Goal: Navigation & Orientation: Find specific page/section

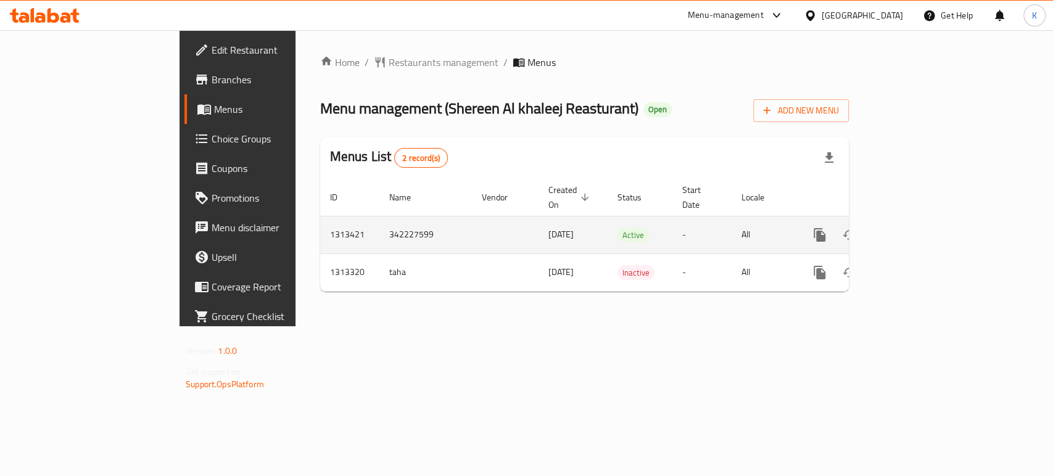
click at [916, 228] on icon "enhanced table" at bounding box center [908, 235] width 15 height 15
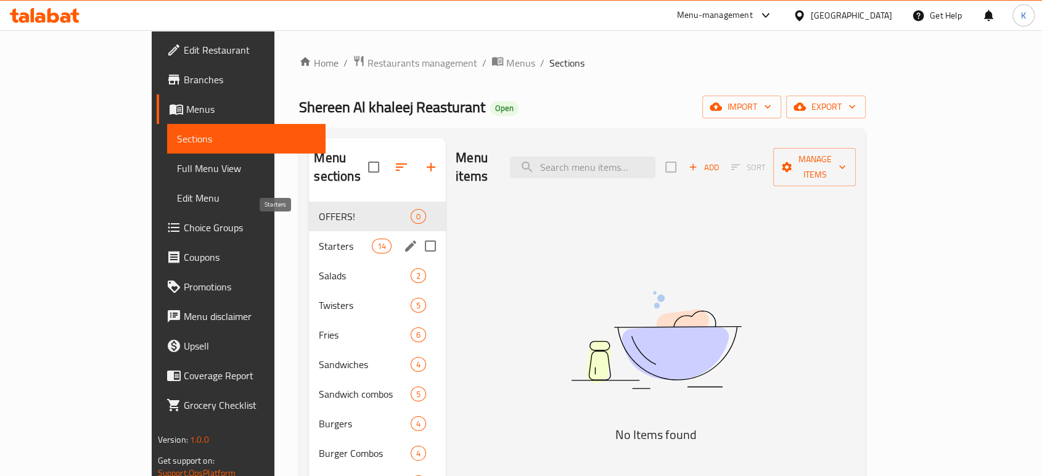
click at [319, 239] on span "Starters" at bounding box center [345, 246] width 52 height 15
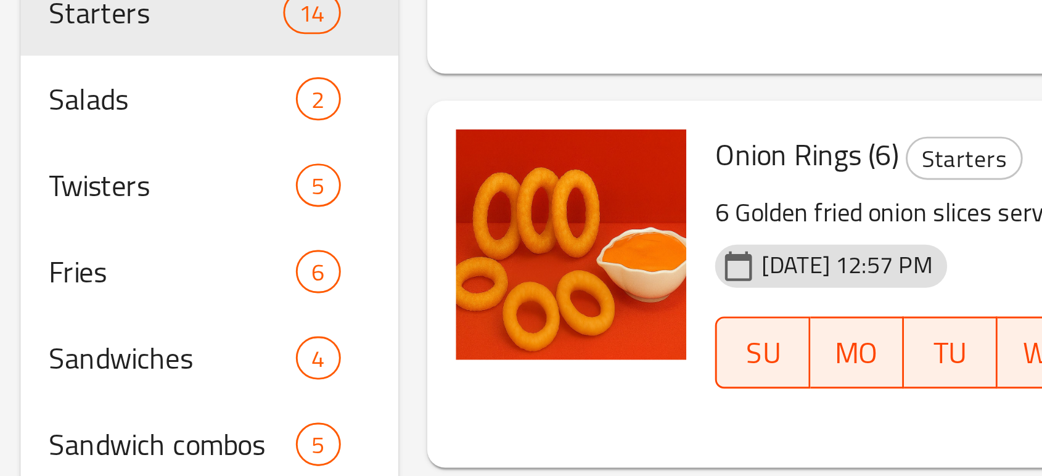
scroll to position [59, 0]
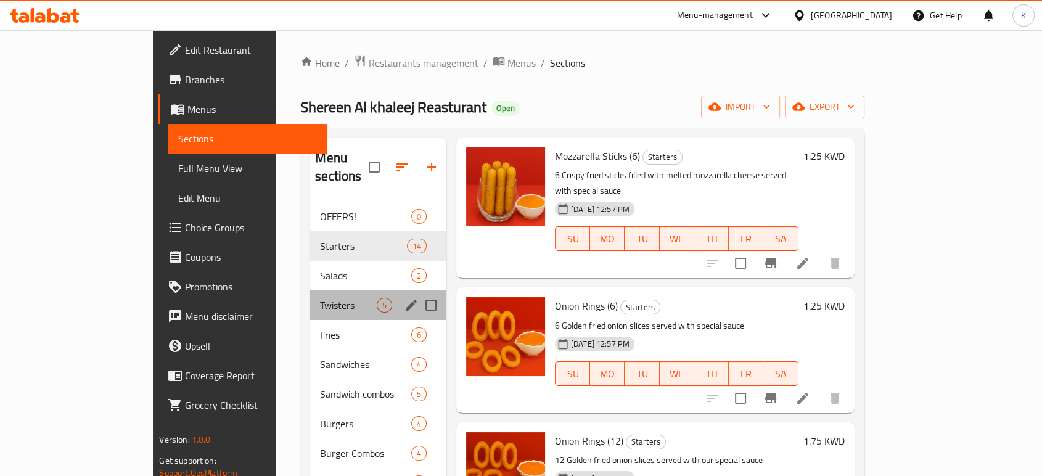
click at [310, 290] on div "Twisters 5" at bounding box center [378, 305] width 136 height 30
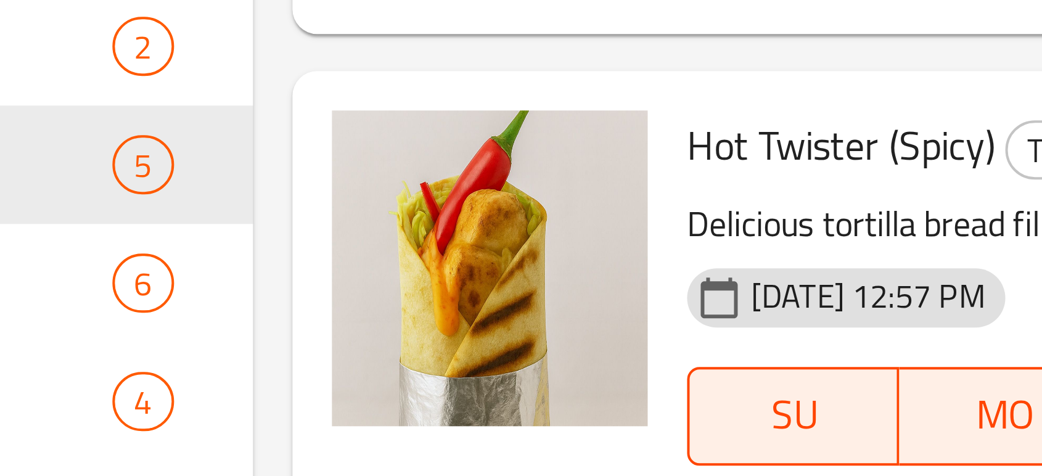
scroll to position [64, 0]
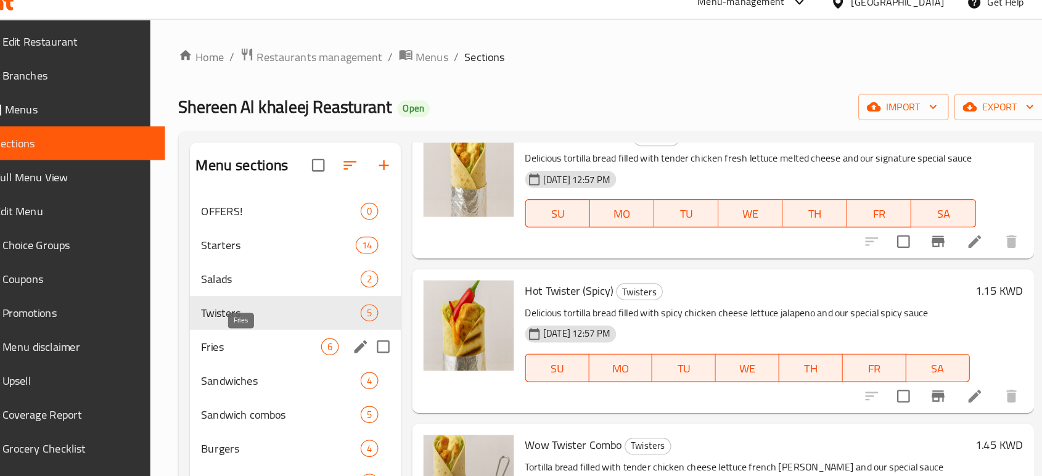
click at [286, 315] on span "Fries" at bounding box center [295, 316] width 105 height 15
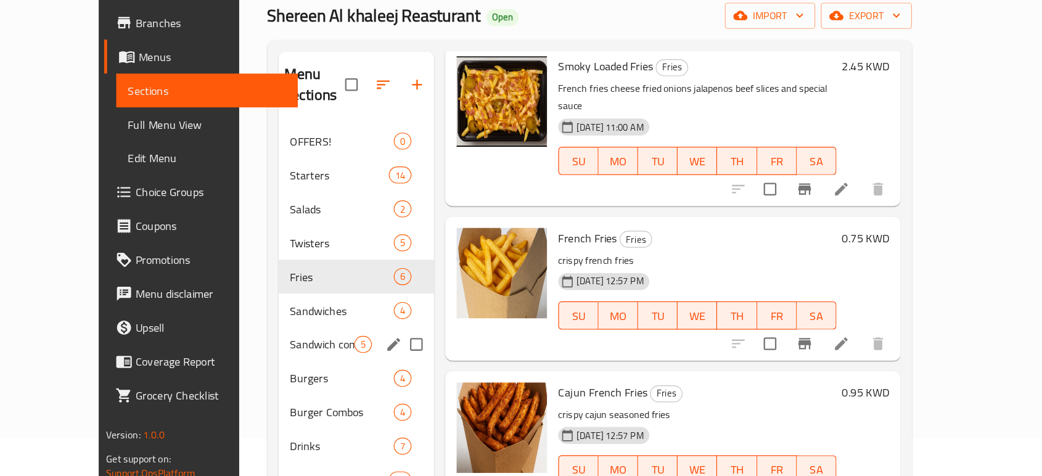
scroll to position [35, 0]
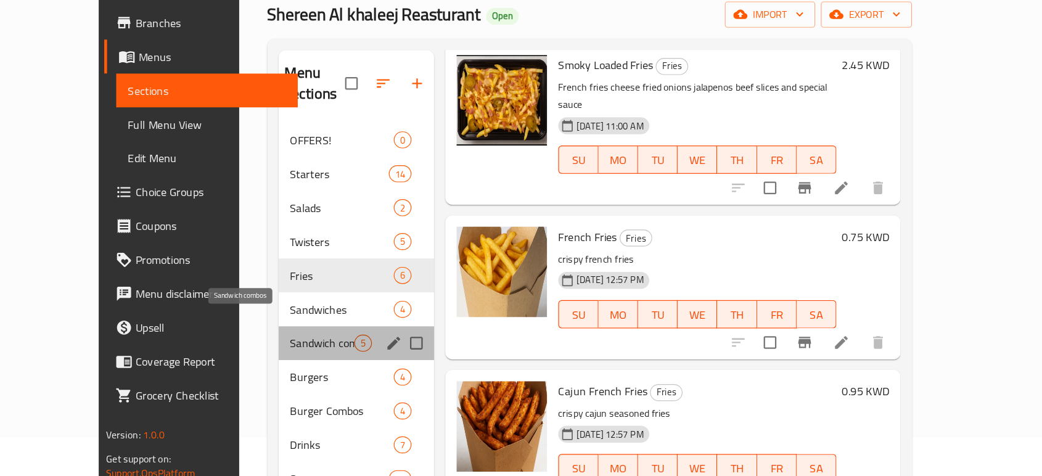
click at [321, 352] on span "Sandwich combos" at bounding box center [349, 359] width 56 height 15
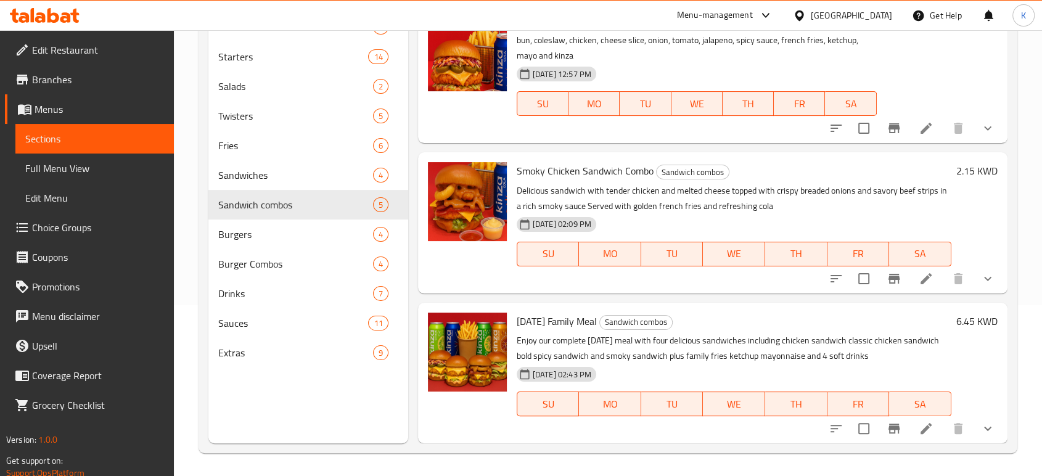
scroll to position [252, 0]
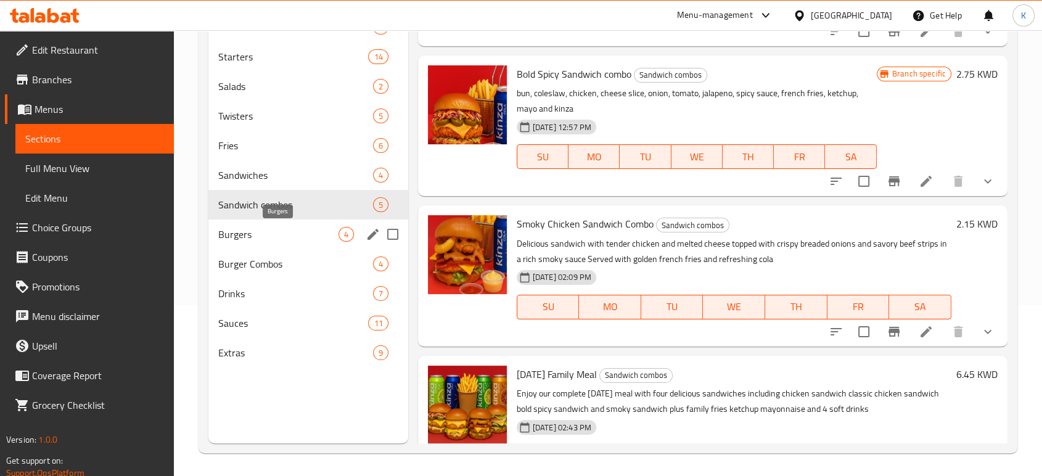
click at [300, 238] on span "Burgers" at bounding box center [278, 234] width 120 height 15
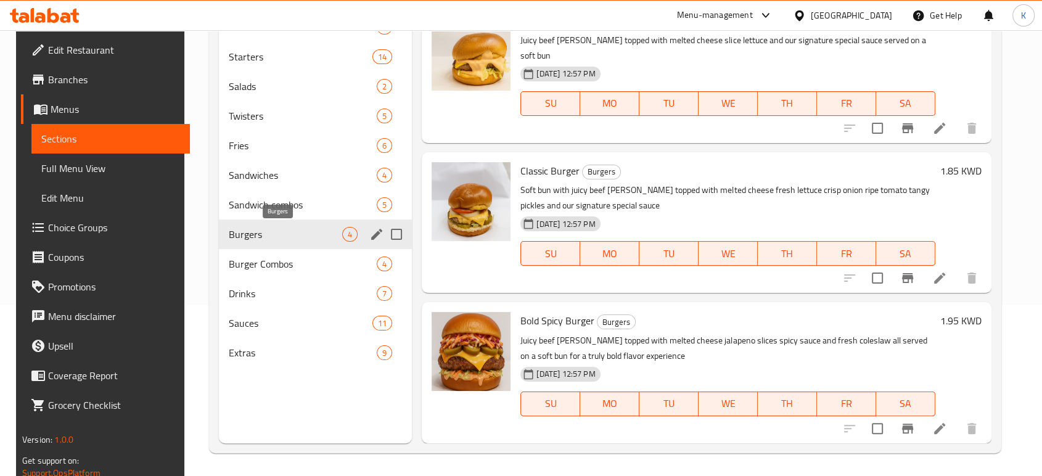
scroll to position [139, 0]
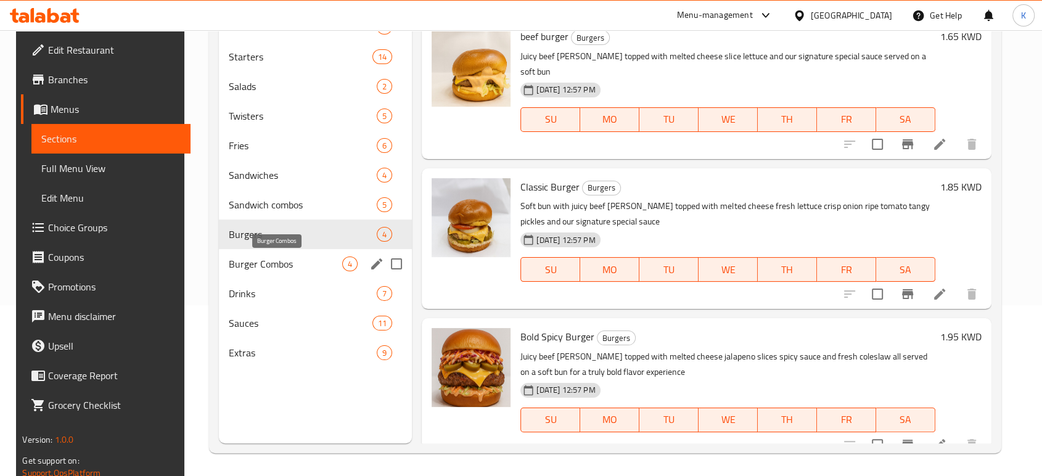
click at [298, 266] on span "Burger Combos" at bounding box center [285, 264] width 113 height 15
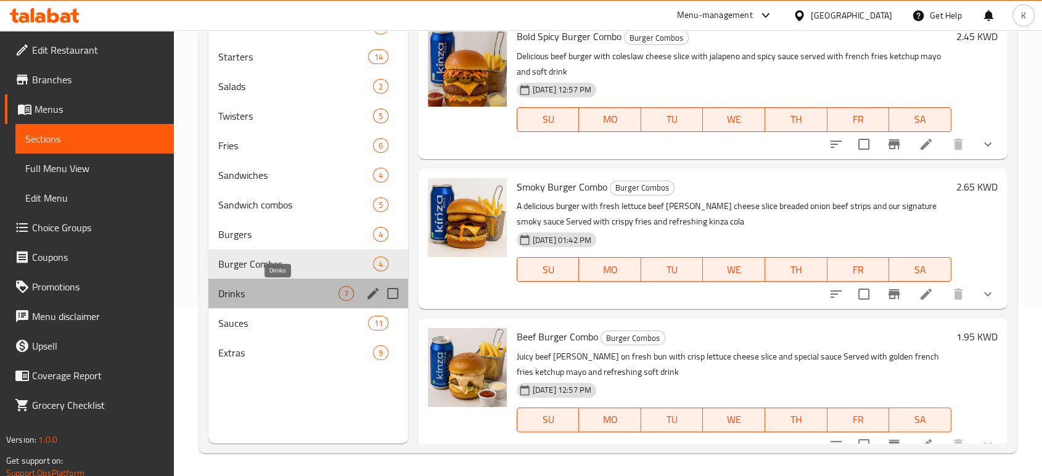
click at [295, 287] on span "Drinks" at bounding box center [278, 293] width 120 height 15
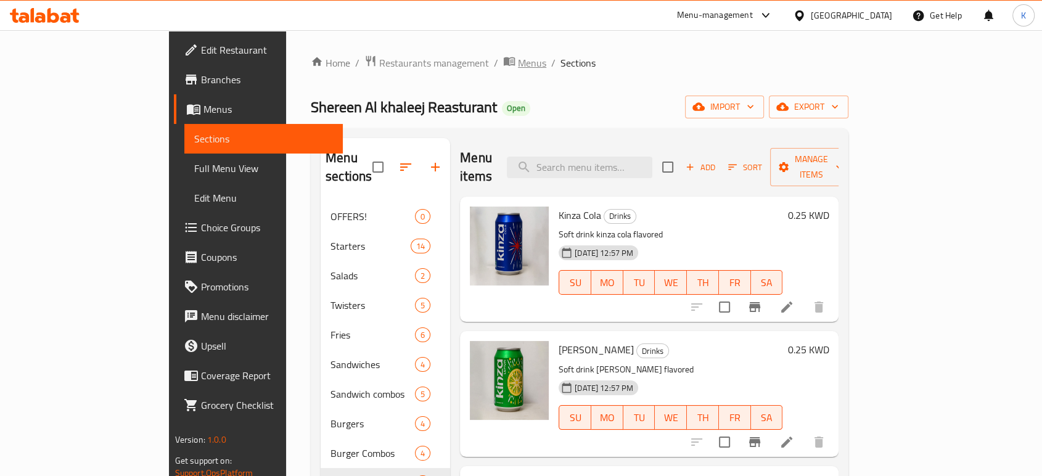
click at [518, 61] on span "Menus" at bounding box center [532, 63] width 28 height 15
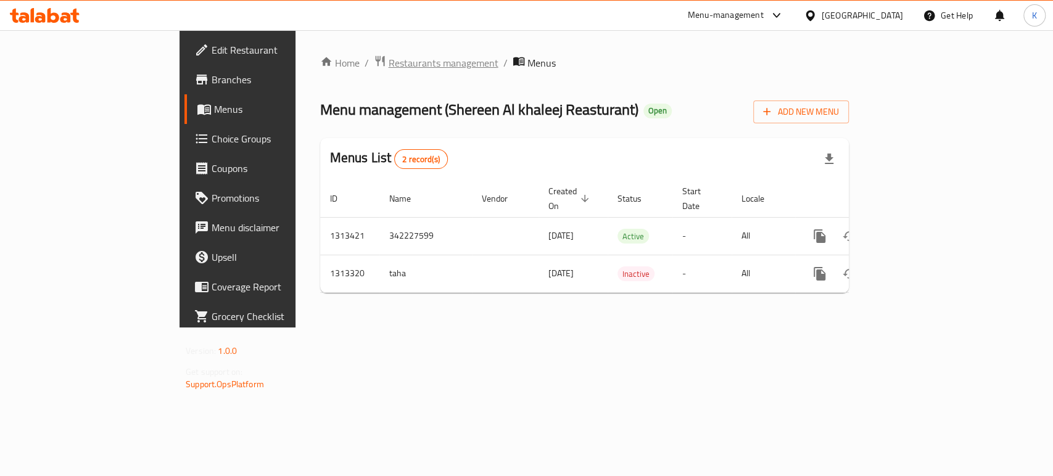
click at [389, 60] on span "Restaurants management" at bounding box center [444, 63] width 110 height 15
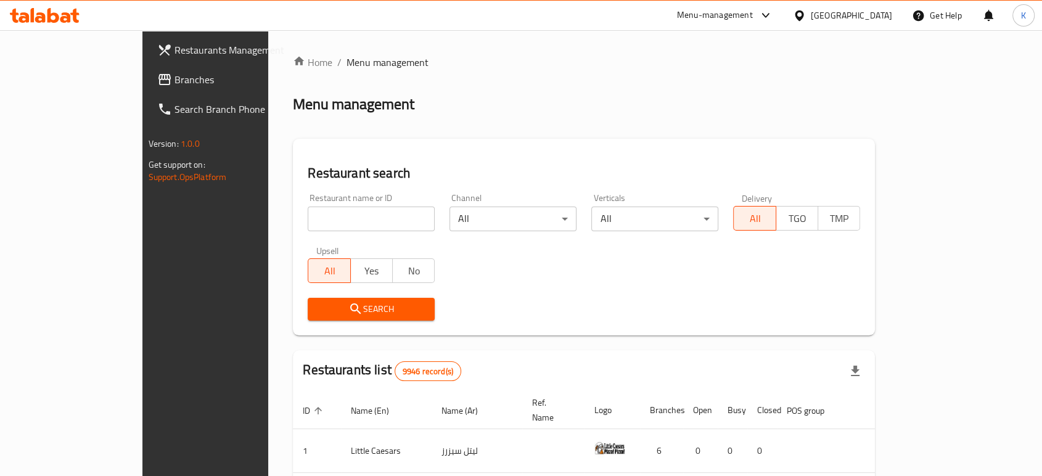
click at [350, 214] on input "search" at bounding box center [371, 219] width 127 height 25
type input "b"
click at [293, 55] on link "Home" at bounding box center [312, 62] width 39 height 15
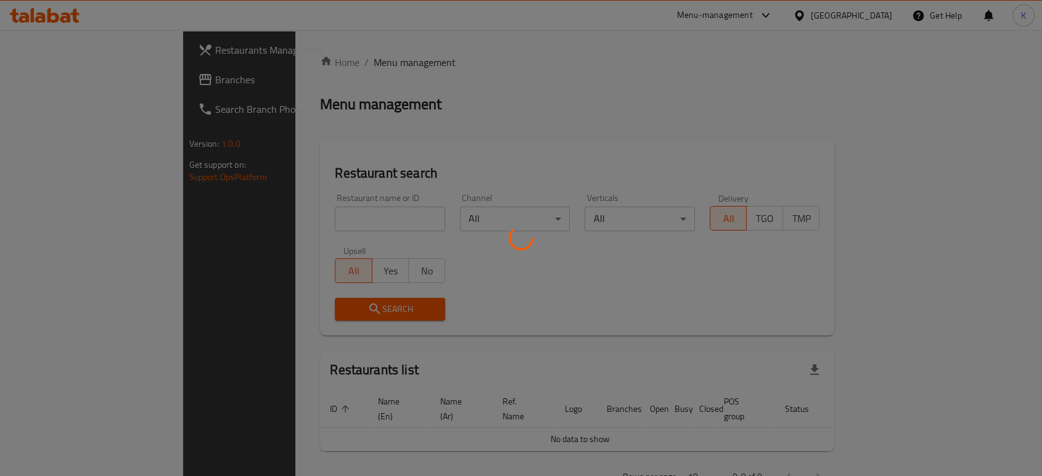
click at [340, 214] on div at bounding box center [521, 238] width 1042 height 476
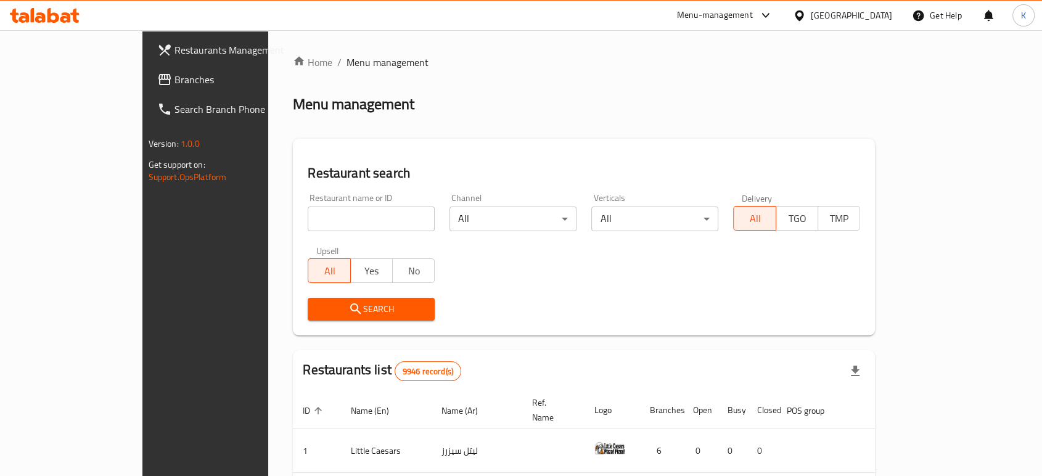
click at [341, 219] on input "search" at bounding box center [371, 219] width 127 height 25
click at [318, 309] on span "Search" at bounding box center [371, 309] width 107 height 15
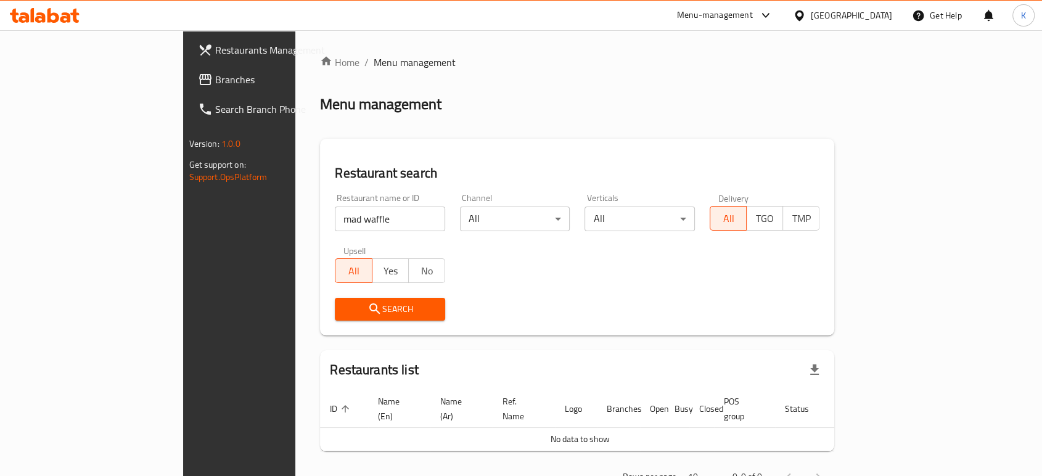
click at [335, 204] on div "Restaurant name or ID mad waffle Restaurant name or ID" at bounding box center [390, 213] width 110 height 38
drag, startPoint x: 303, startPoint y: 204, endPoint x: 305, endPoint y: 211, distance: 7.6
click at [335, 204] on div "Restaurant name or ID mad waffle Restaurant name or ID" at bounding box center [390, 213] width 110 height 38
click at [335, 213] on input "mad waffle" at bounding box center [390, 219] width 110 height 25
click at [335, 214] on input "mad waffle" at bounding box center [390, 219] width 110 height 25
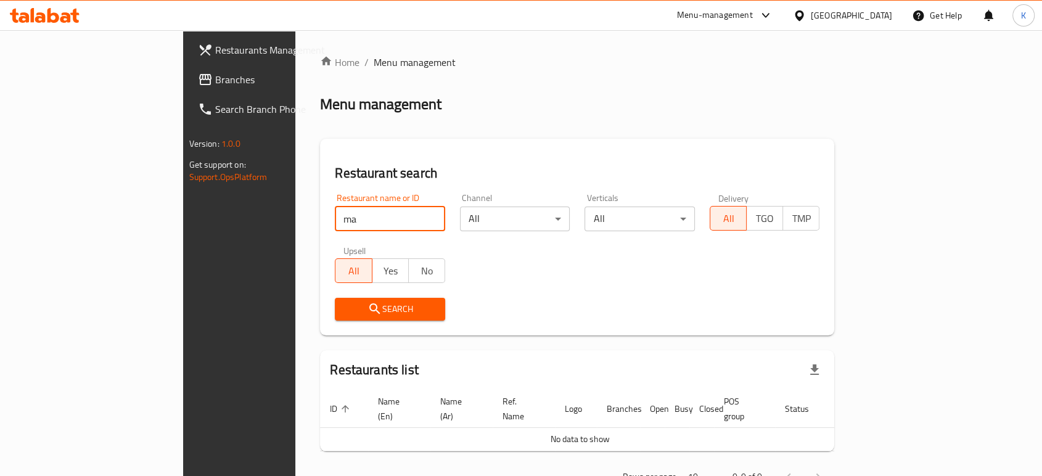
type input "m"
type input "one third"
click button "Search" at bounding box center [390, 309] width 110 height 23
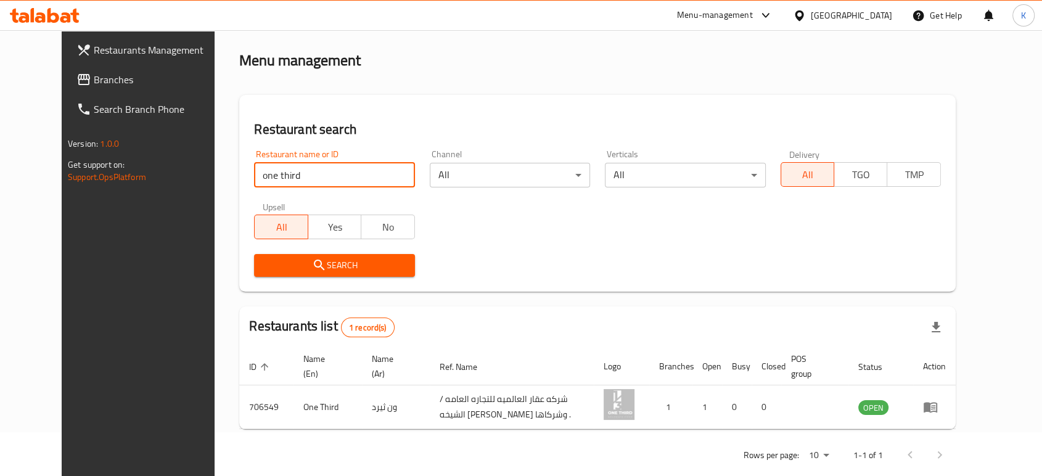
scroll to position [63, 0]
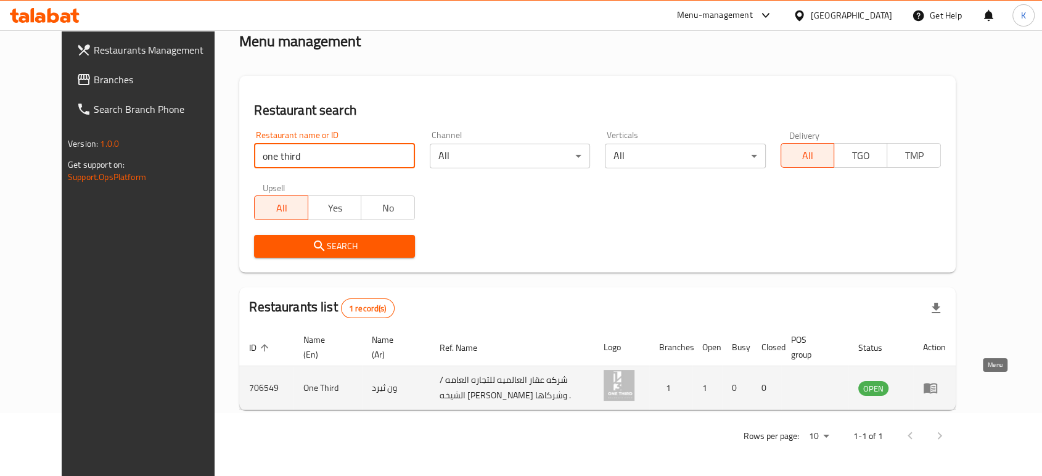
click at [938, 385] on icon "enhanced table" at bounding box center [930, 387] width 15 height 15
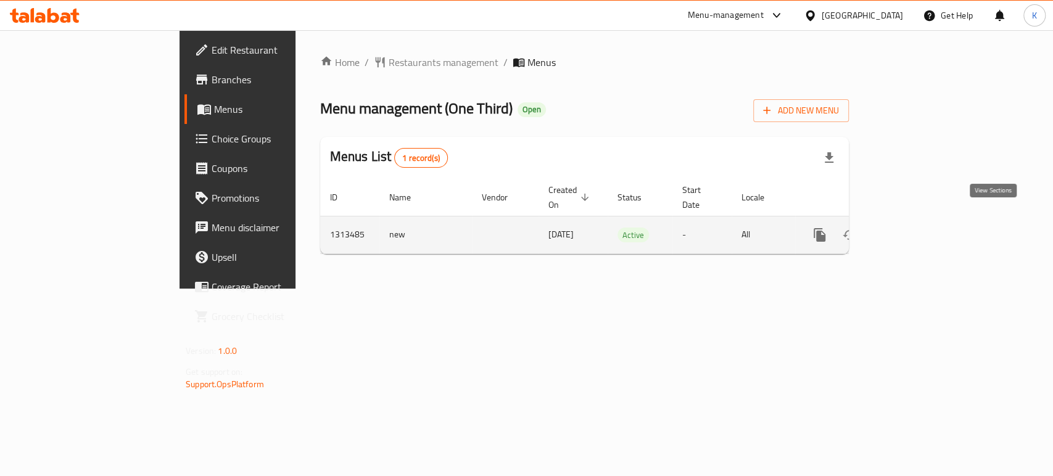
click at [916, 228] on icon "enhanced table" at bounding box center [908, 235] width 15 height 15
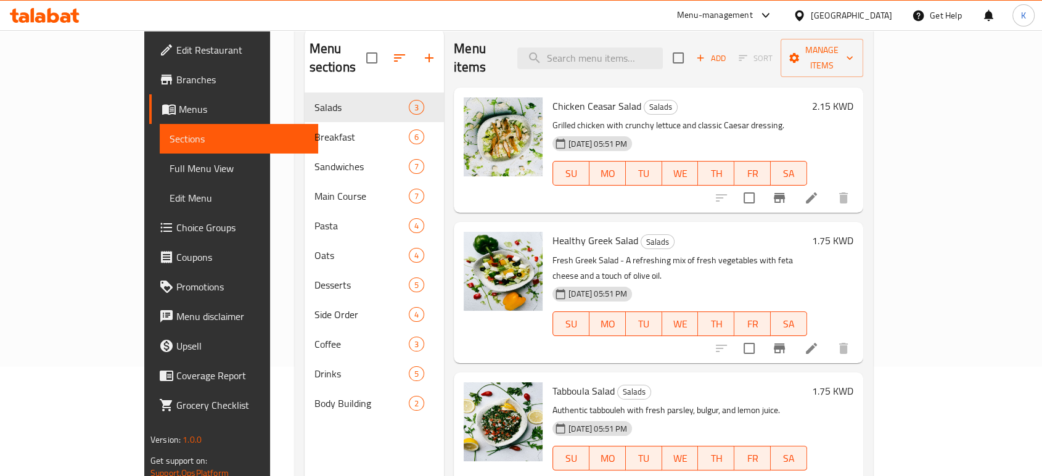
scroll to position [35, 0]
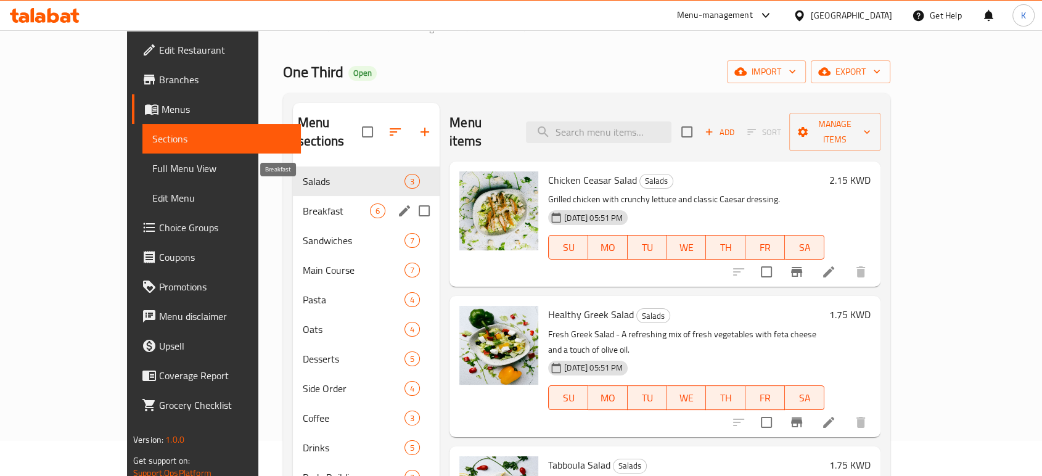
click at [303, 204] on span "Breakfast" at bounding box center [336, 211] width 67 height 15
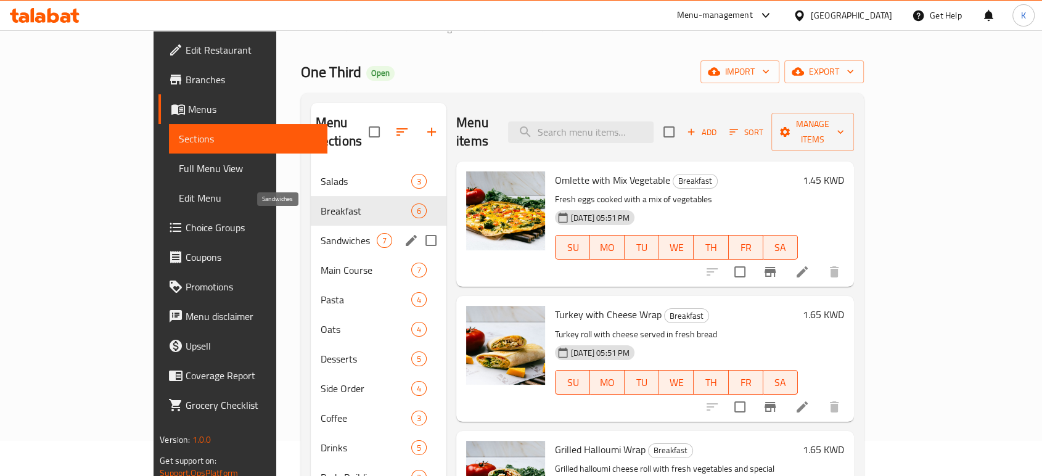
click at [321, 233] on span "Sandwiches" at bounding box center [349, 240] width 56 height 15
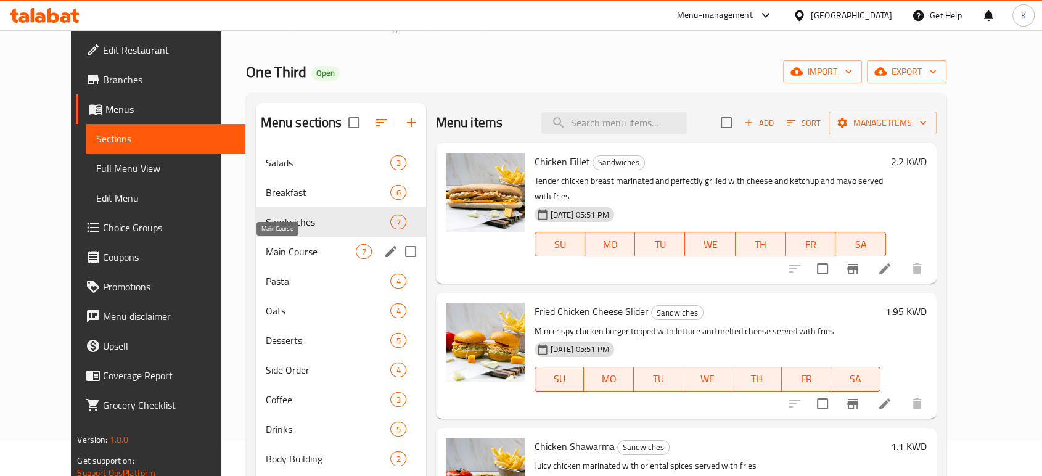
click at [284, 248] on span "Main Course" at bounding box center [311, 251] width 91 height 15
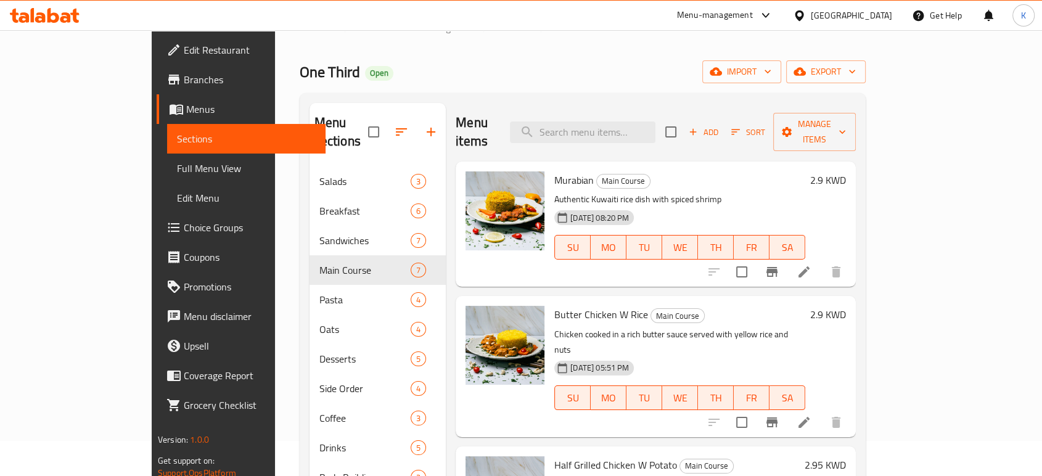
scroll to position [137, 0]
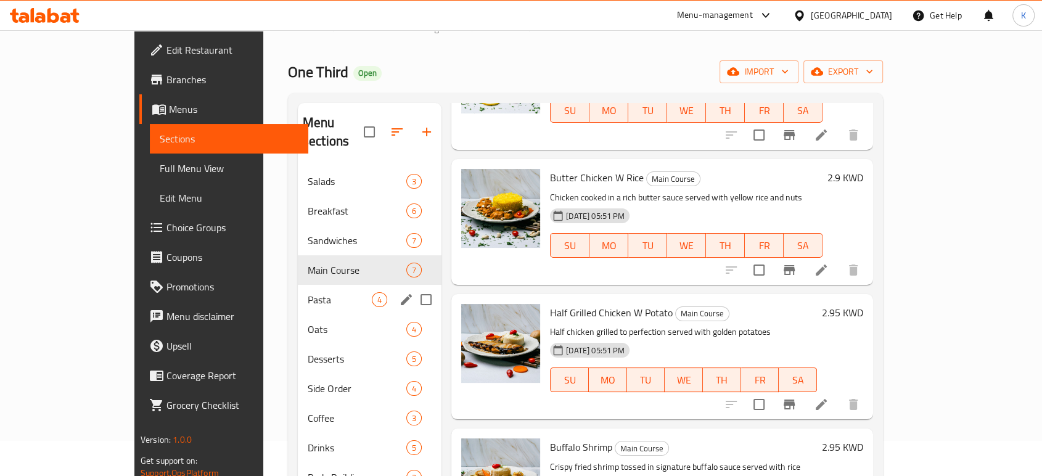
click at [308, 292] on span "Pasta" at bounding box center [340, 299] width 64 height 15
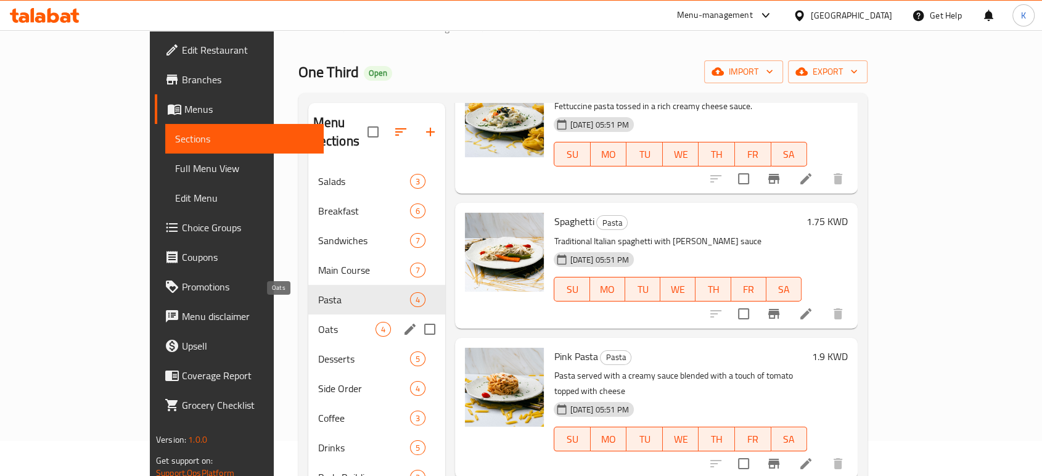
click at [318, 322] on span "Oats" at bounding box center [347, 329] width 58 height 15
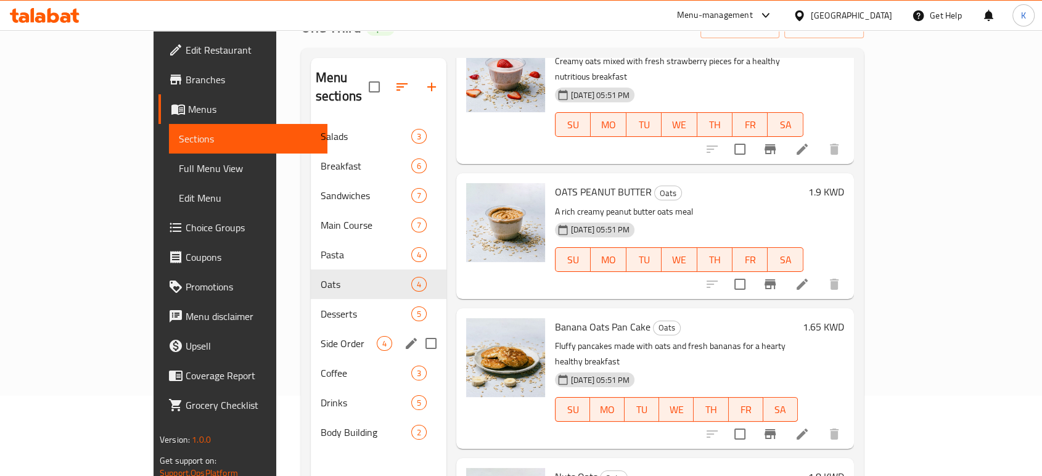
scroll to position [104, 0]
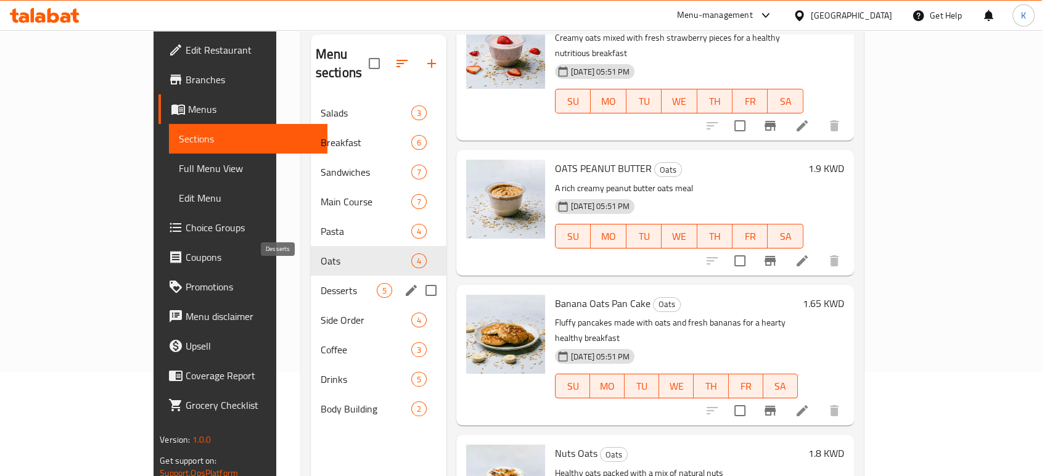
click at [321, 283] on span "Desserts" at bounding box center [349, 290] width 56 height 15
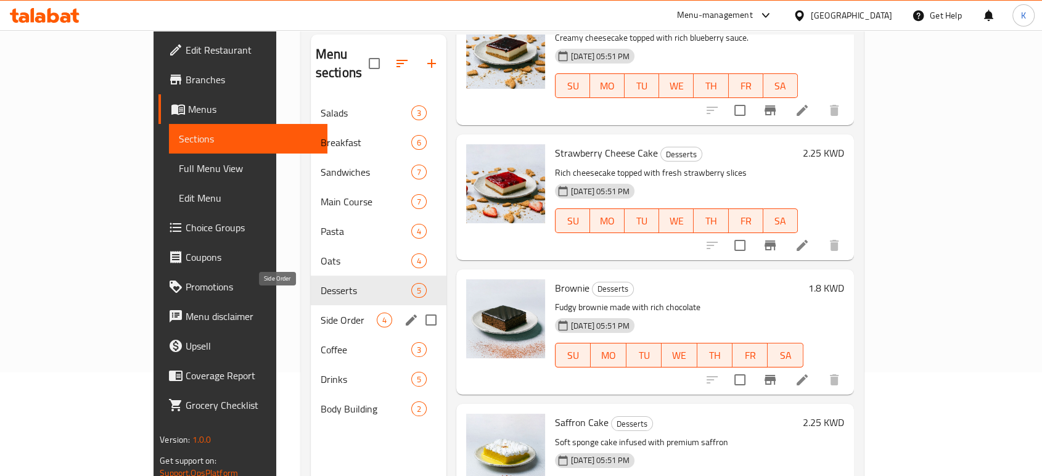
click at [321, 313] on span "Side Order" at bounding box center [349, 320] width 56 height 15
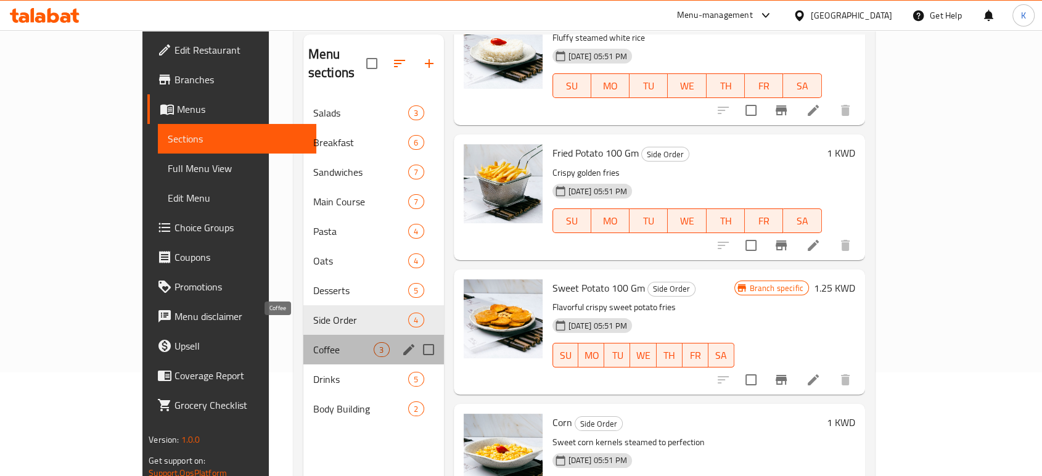
click at [313, 342] on span "Coffee" at bounding box center [343, 349] width 61 height 15
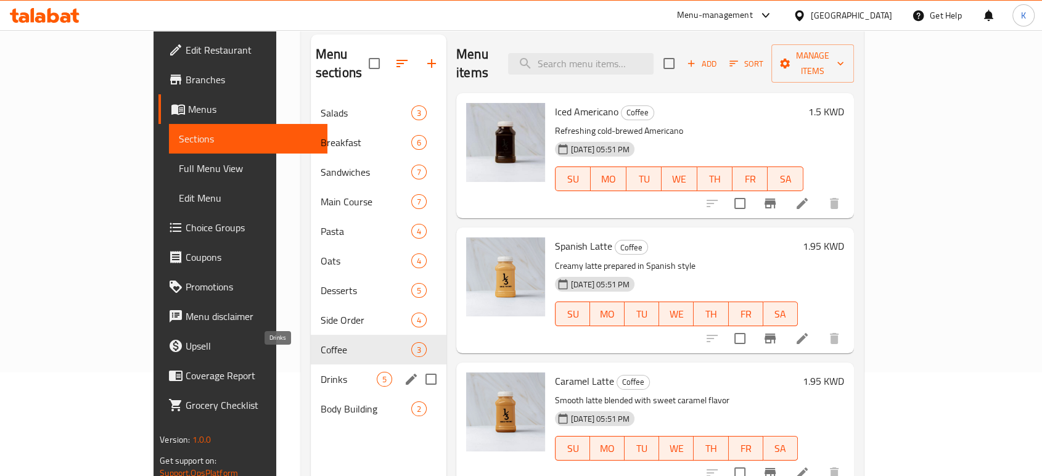
click at [321, 372] on span "Drinks" at bounding box center [349, 379] width 56 height 15
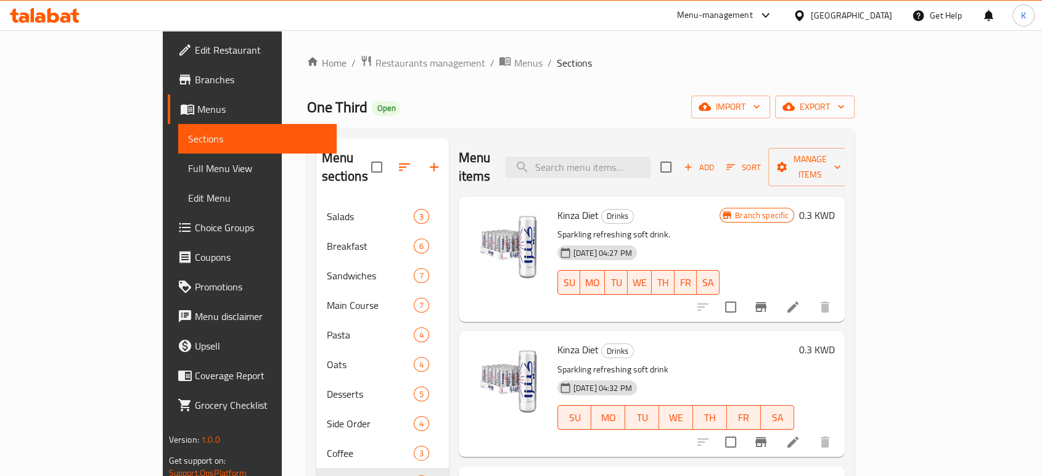
click at [783, 24] on div "Menu-management" at bounding box center [725, 16] width 116 height 30
click at [779, 23] on div "Menu-management" at bounding box center [725, 16] width 116 height 30
click at [753, 9] on div "Menu-management" at bounding box center [715, 15] width 76 height 15
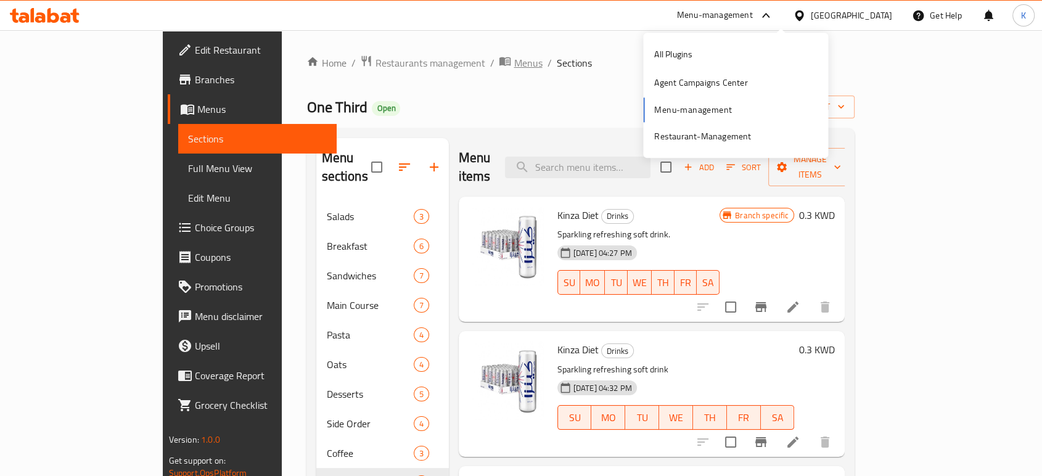
click at [514, 56] on span "Menus" at bounding box center [528, 63] width 28 height 15
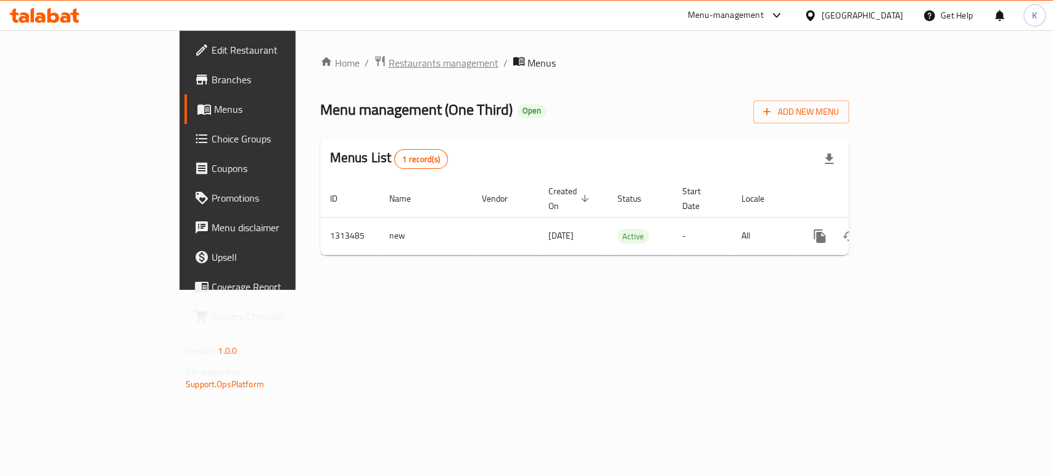
click at [389, 62] on span "Restaurants management" at bounding box center [444, 63] width 110 height 15
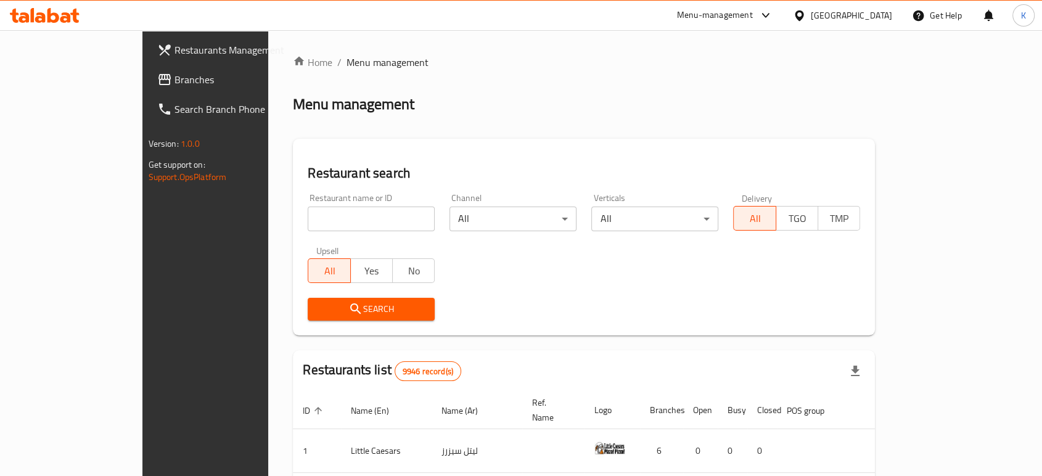
click at [359, 215] on div at bounding box center [521, 238] width 1042 height 476
click at [359, 215] on input "search" at bounding box center [371, 219] width 127 height 25
type input "one third"
click button "Search" at bounding box center [371, 309] width 127 height 23
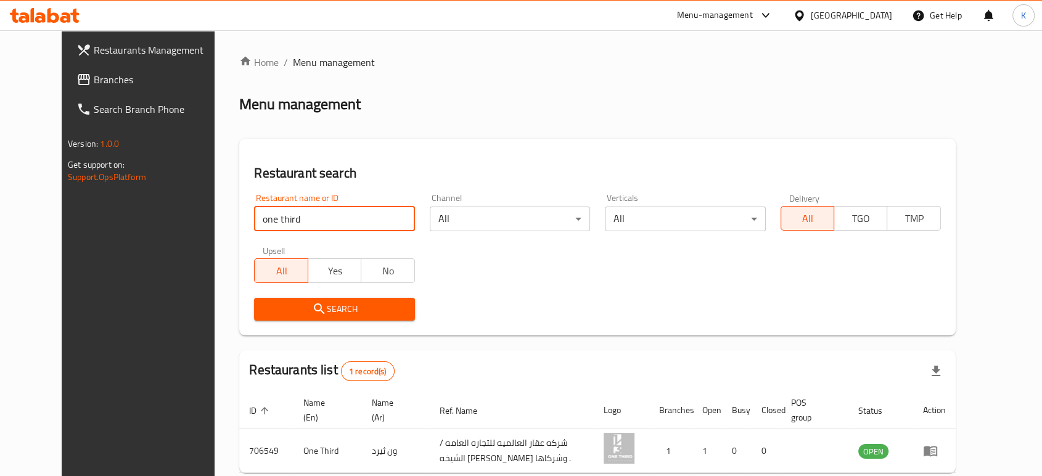
drag, startPoint x: 321, startPoint y: 221, endPoint x: 107, endPoint y: 225, distance: 214.0
click at [107, 225] on div "Restaurants Management Branches Search Branch Phone Version: 1.0.0 Get support …" at bounding box center [521, 284] width 919 height 509
type input "t"
type input "diety"
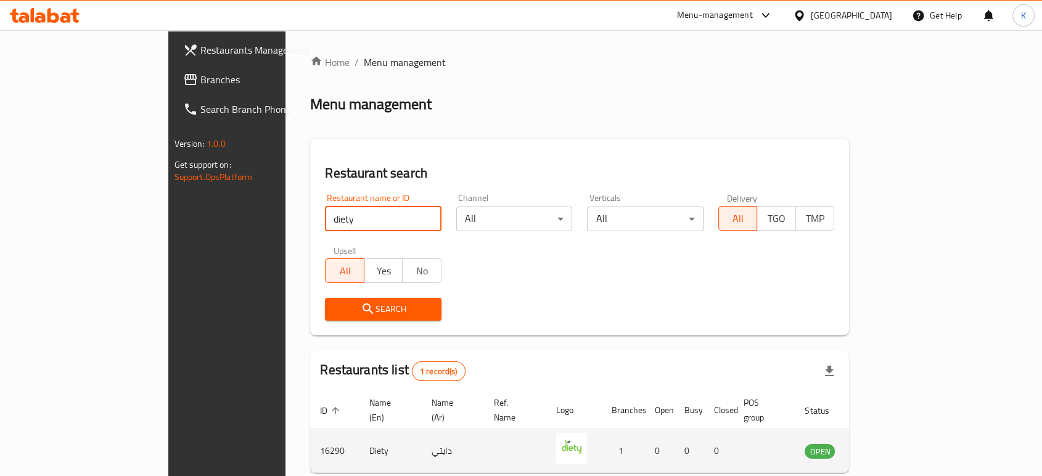
click at [884, 443] on icon "enhanced table" at bounding box center [877, 450] width 15 height 15
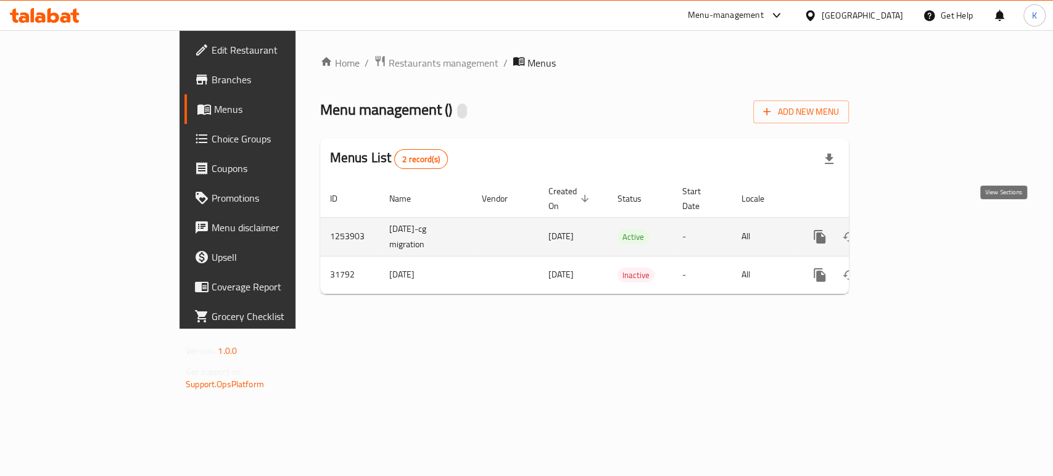
click at [923, 231] on link "enhanced table" at bounding box center [909, 237] width 30 height 30
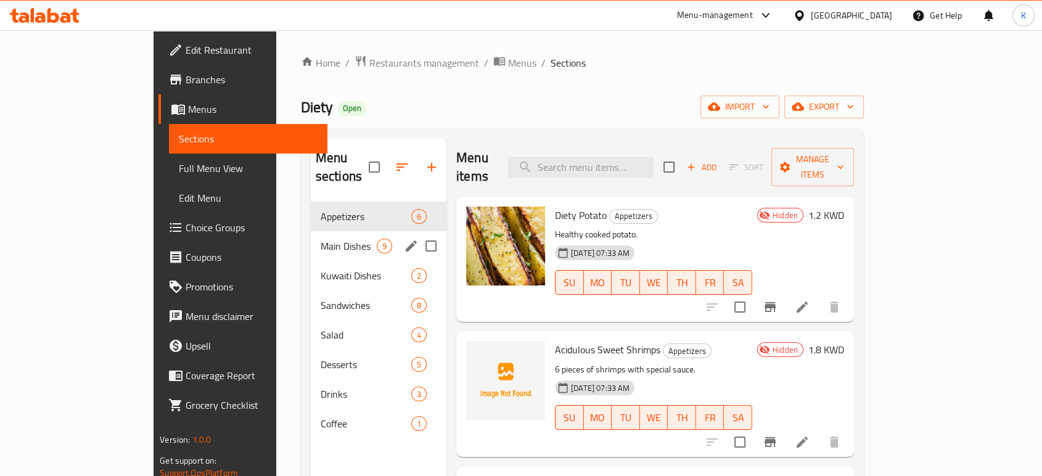
click at [321, 239] on span "Main Dishes" at bounding box center [349, 246] width 56 height 15
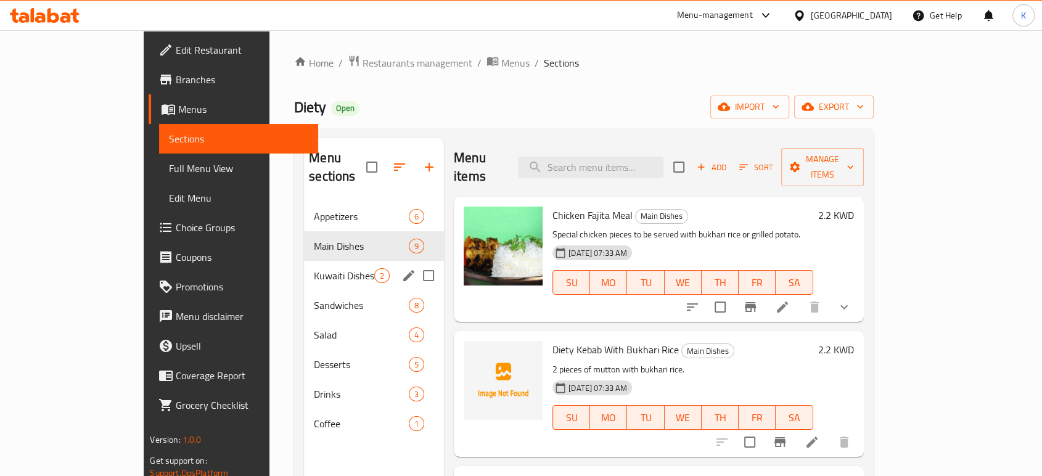
click at [304, 269] on div "Kuwaiti Dishes 2" at bounding box center [374, 276] width 140 height 30
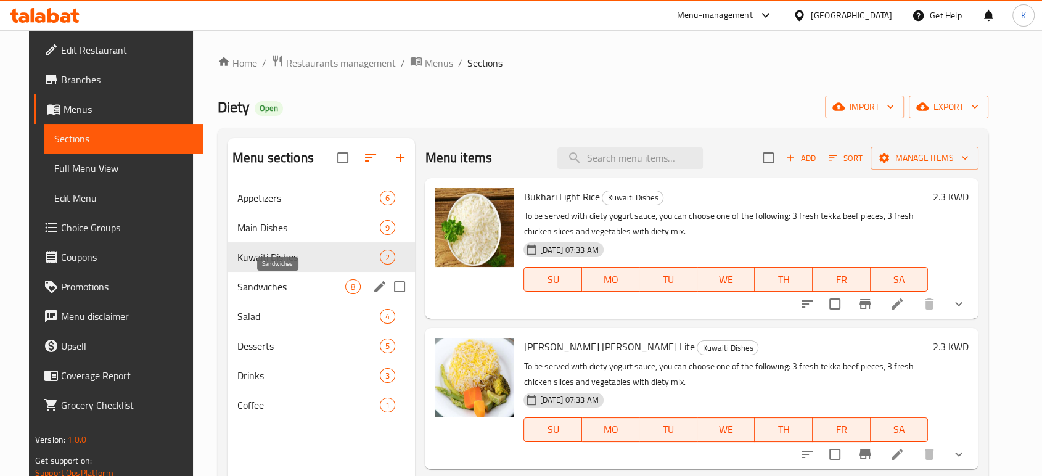
click at [288, 292] on span "Sandwiches" at bounding box center [291, 286] width 108 height 15
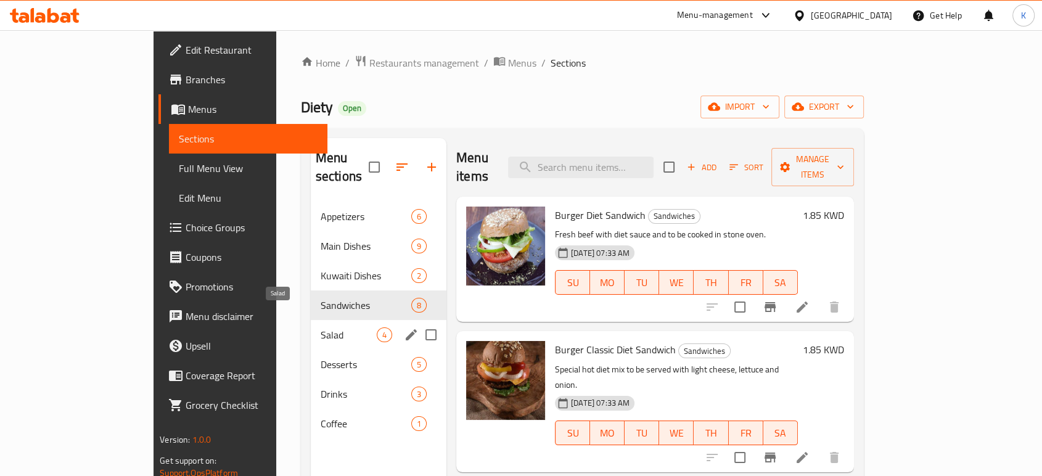
click at [321, 327] on span "Salad" at bounding box center [349, 334] width 56 height 15
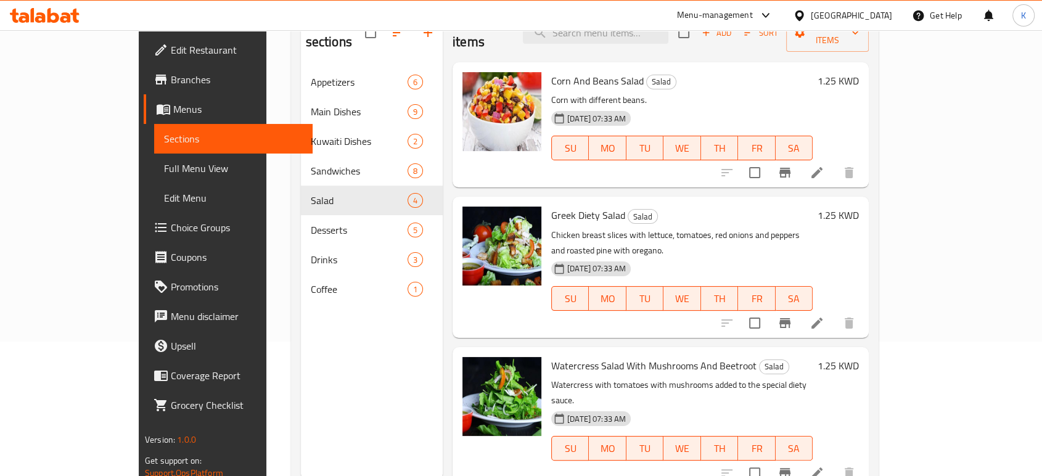
scroll to position [137, 0]
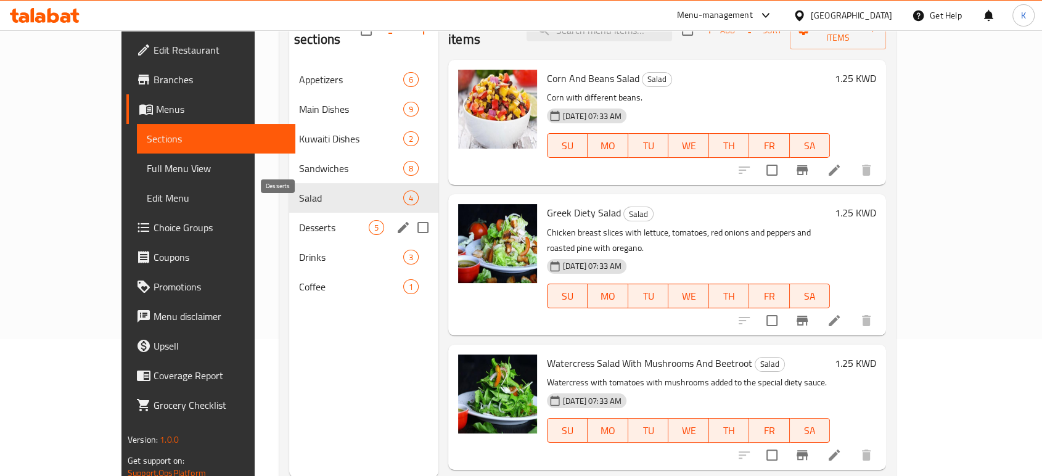
click at [299, 220] on span "Desserts" at bounding box center [334, 227] width 70 height 15
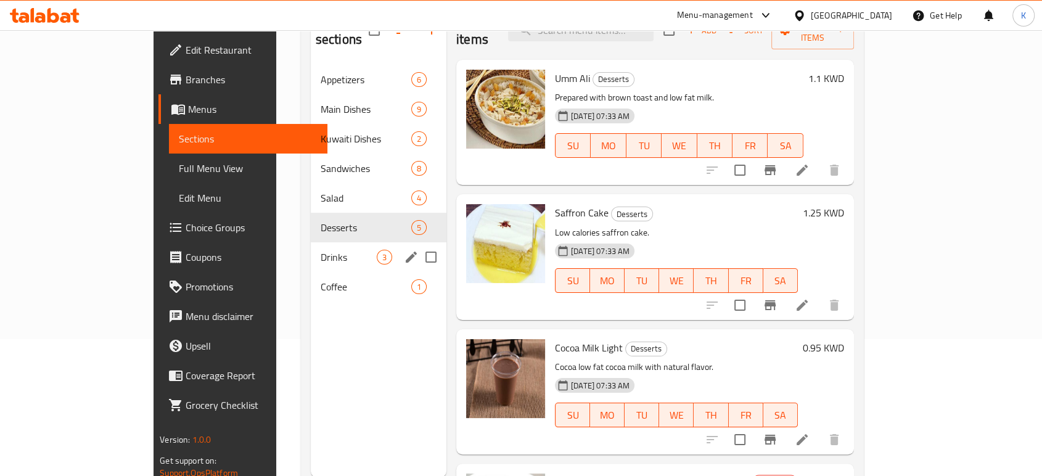
click at [311, 247] on div "Drinks 3" at bounding box center [379, 257] width 136 height 30
